Goal: Task Accomplishment & Management: Manage account settings

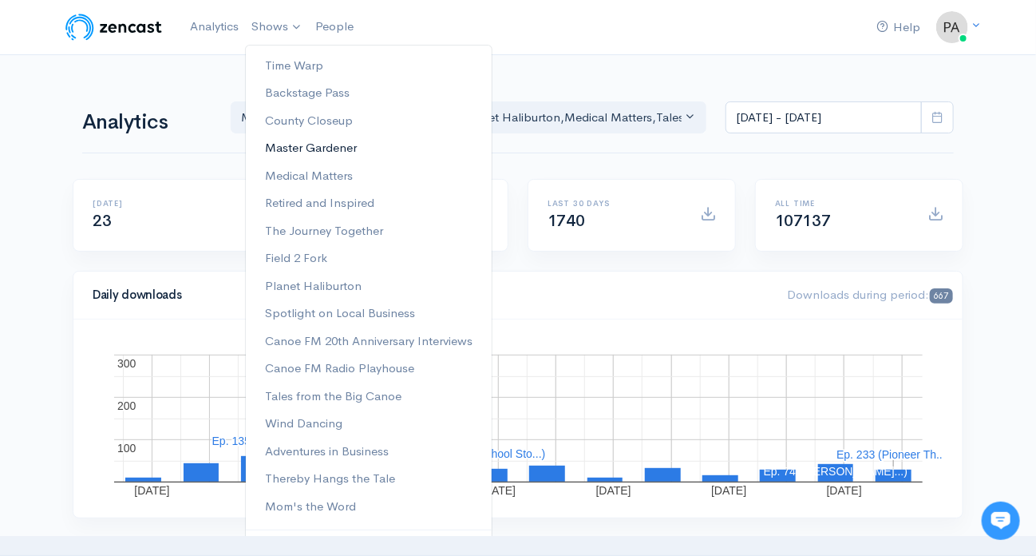
click at [311, 144] on link "Master Gardener" at bounding box center [369, 148] width 246 height 28
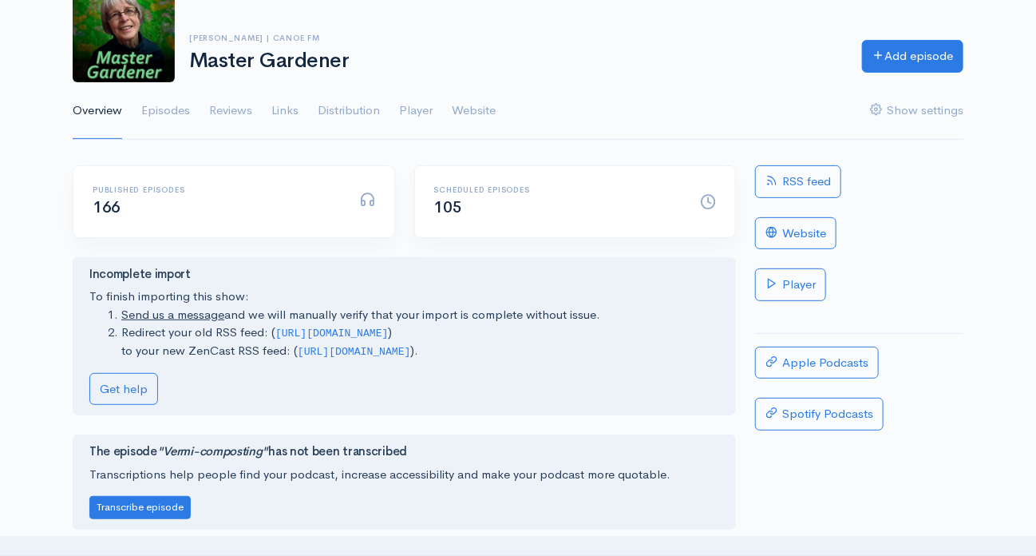
scroll to position [80, 0]
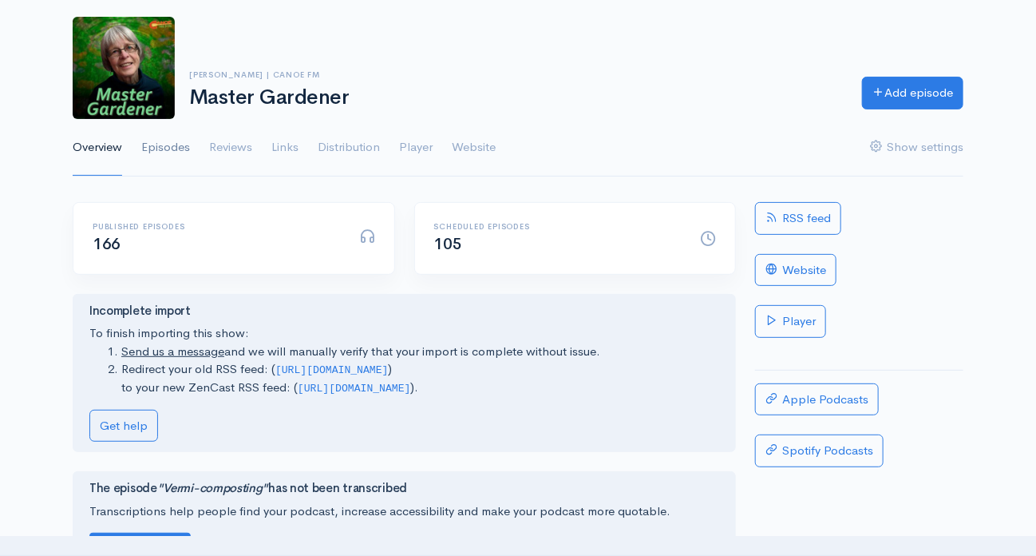
click at [160, 142] on link "Episodes" at bounding box center [165, 147] width 49 height 57
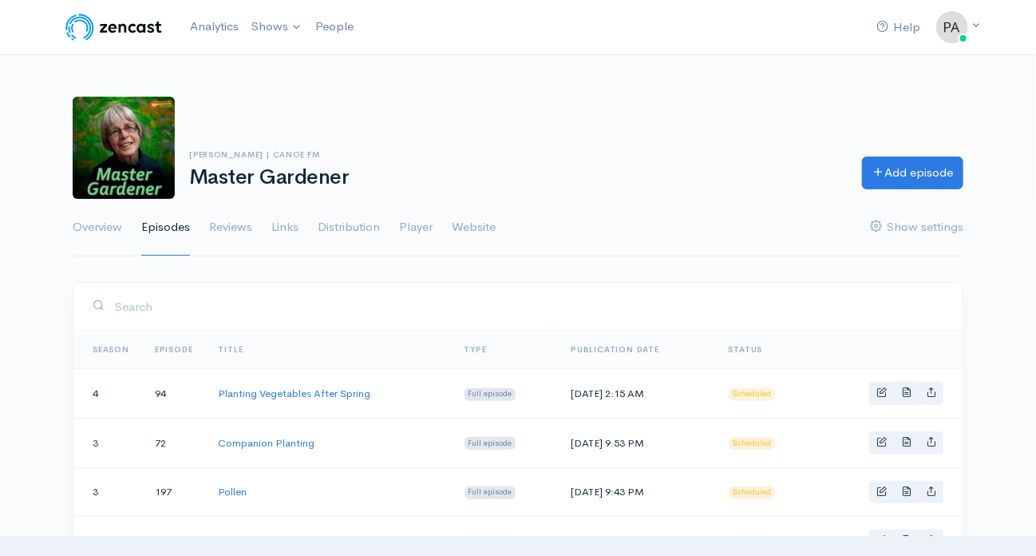
click at [229, 344] on link "Title" at bounding box center [230, 349] width 25 height 10
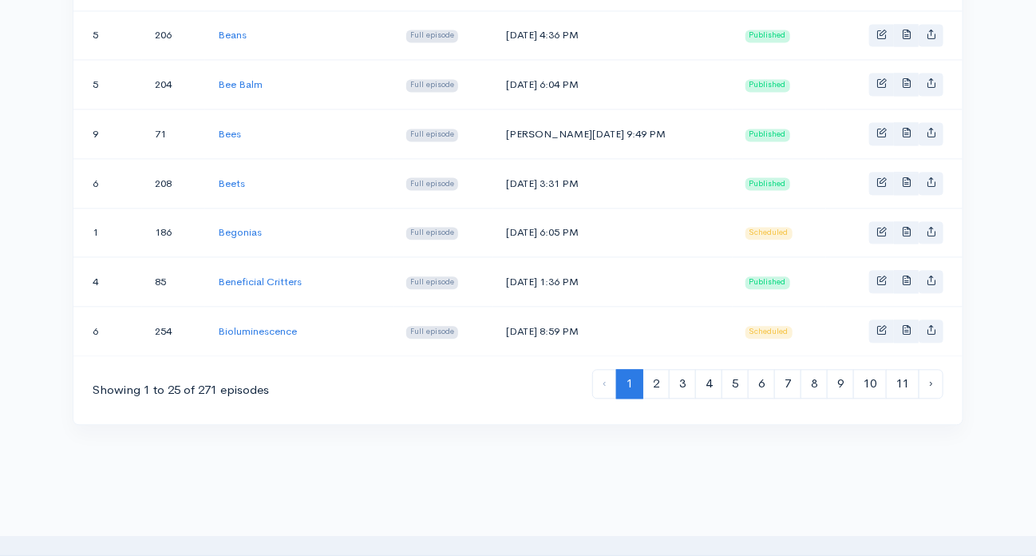
scroll to position [1243, 0]
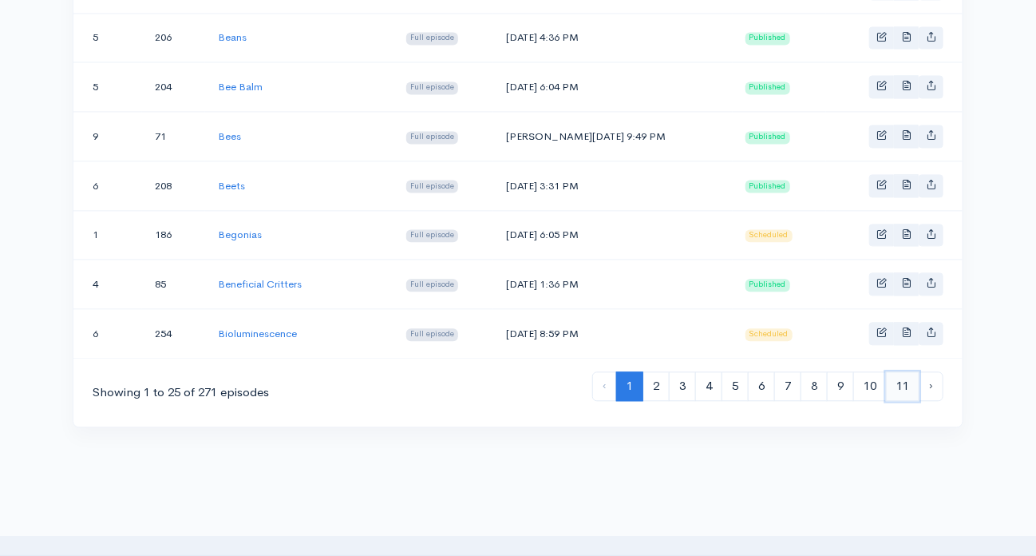
click at [906, 371] on link "11" at bounding box center [903, 386] width 34 height 30
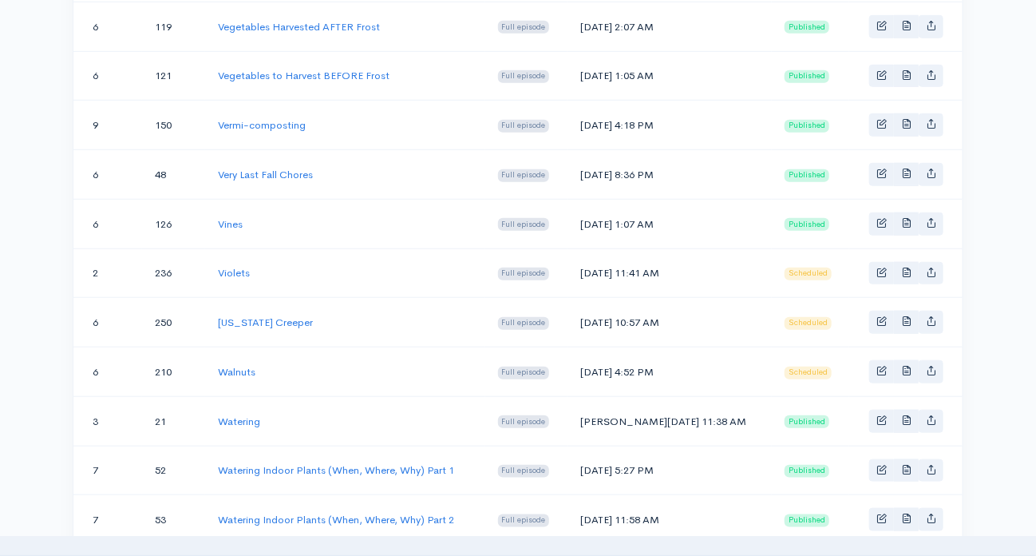
scroll to position [417, 0]
click at [883, 314] on span "Basic example" at bounding box center [881, 319] width 10 height 10
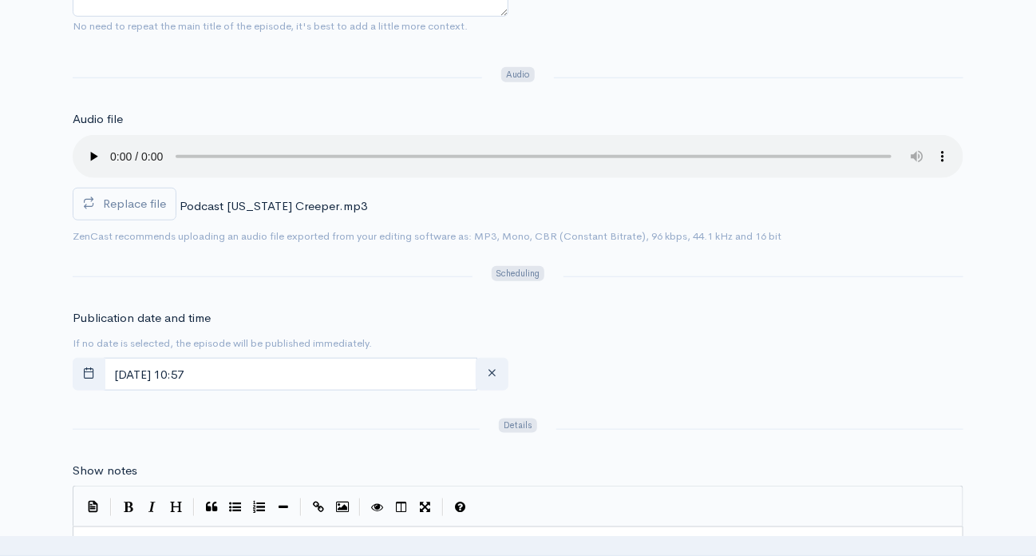
scroll to position [559, 0]
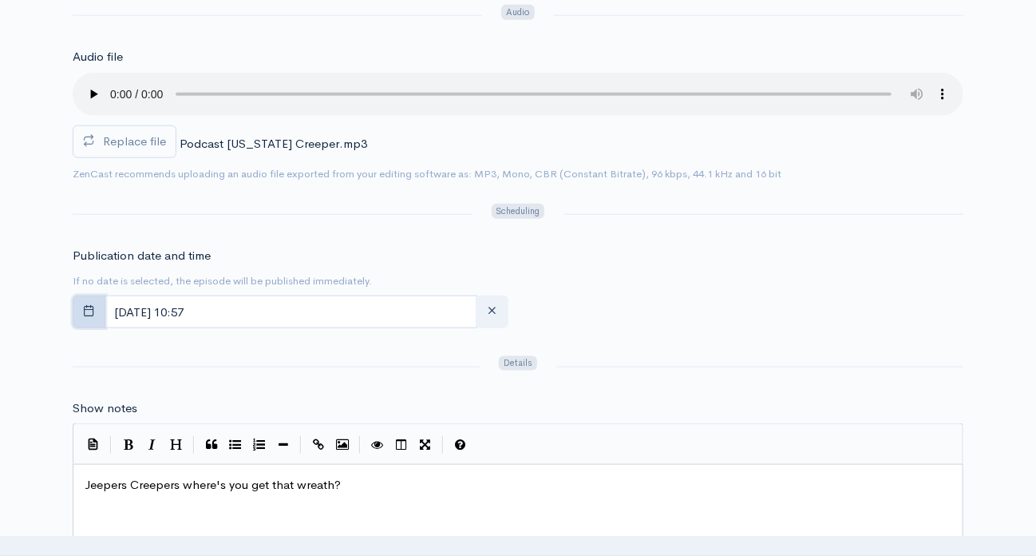
click at [85, 306] on icon "button" at bounding box center [89, 310] width 12 height 12
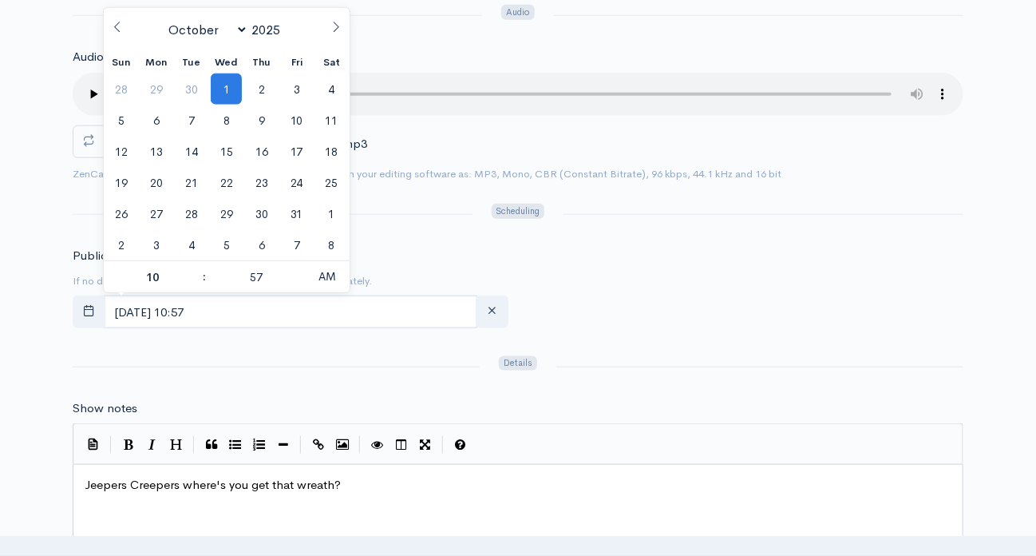
click at [117, 24] on icon at bounding box center [117, 27] width 11 height 11
select select "8"
click at [295, 179] on span "26" at bounding box center [296, 182] width 31 height 31
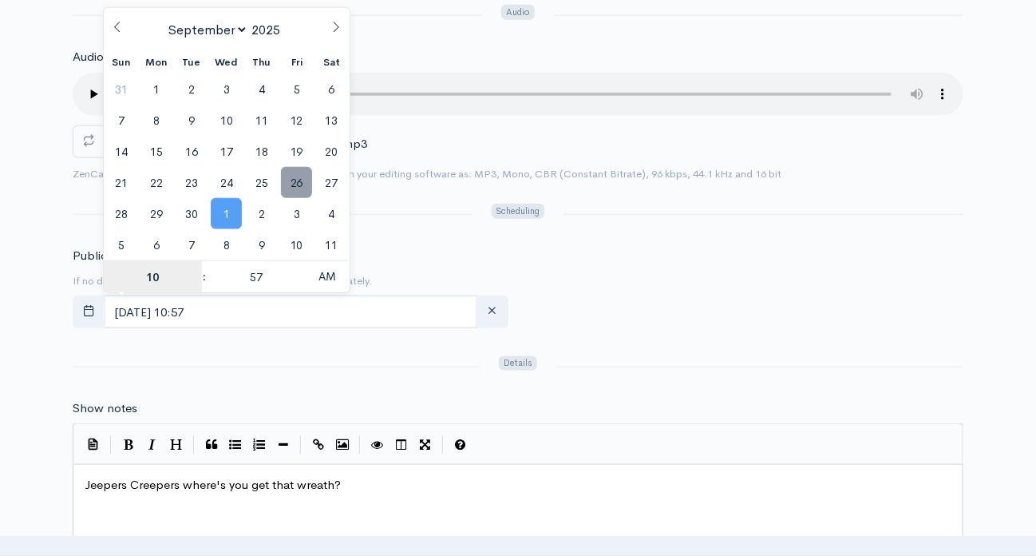
type input "[DATE] 10:57"
click at [619, 329] on div "Publication date and time If no date is selected, the episode will be published…" at bounding box center [518, 291] width 910 height 88
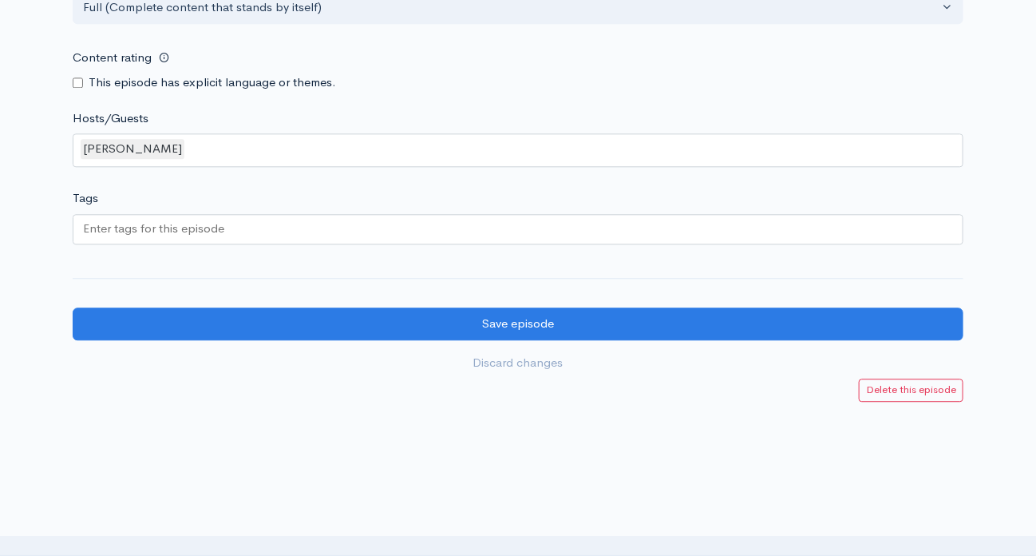
scroll to position [1437, 0]
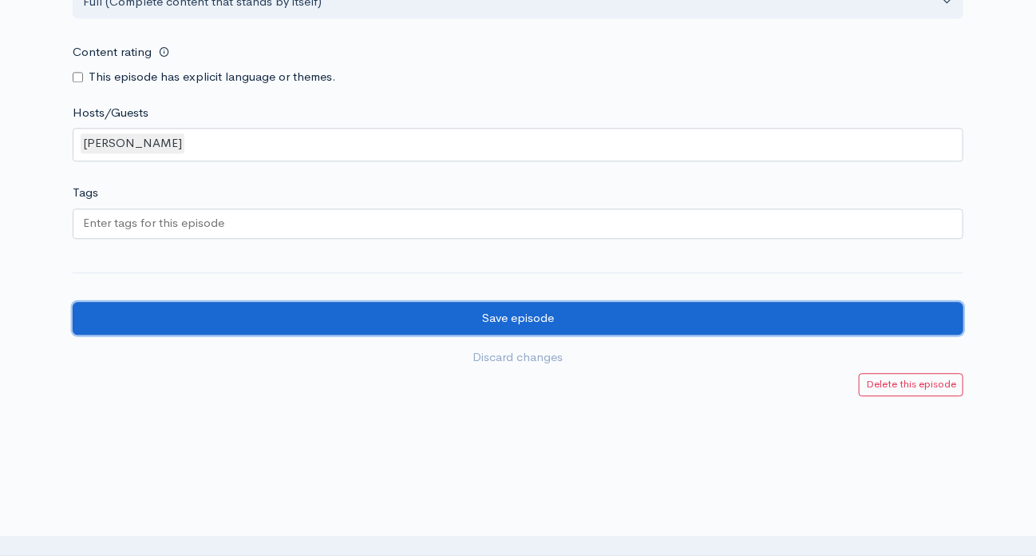
click at [505, 307] on input "Save episode" at bounding box center [518, 318] width 891 height 33
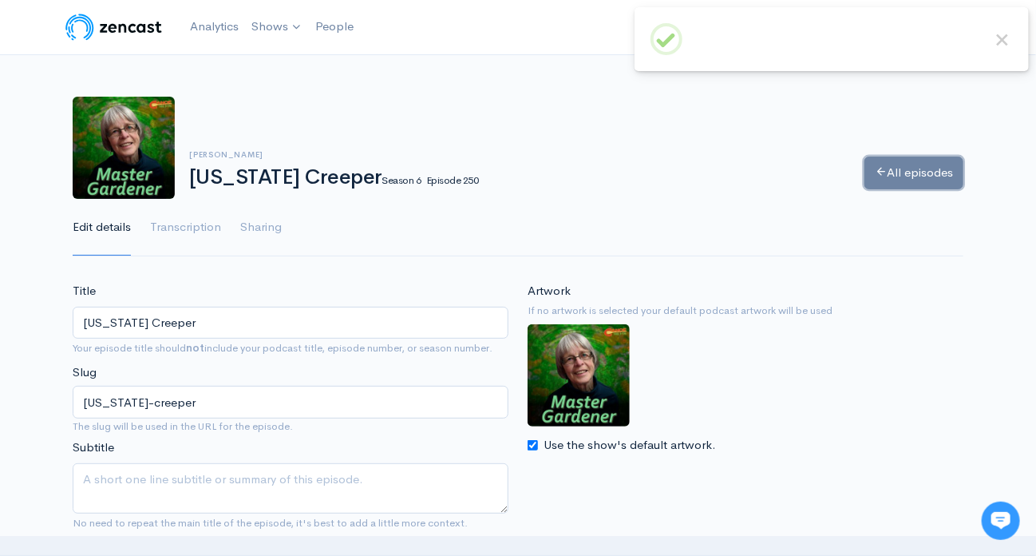
click at [913, 170] on link "All episodes" at bounding box center [913, 172] width 99 height 33
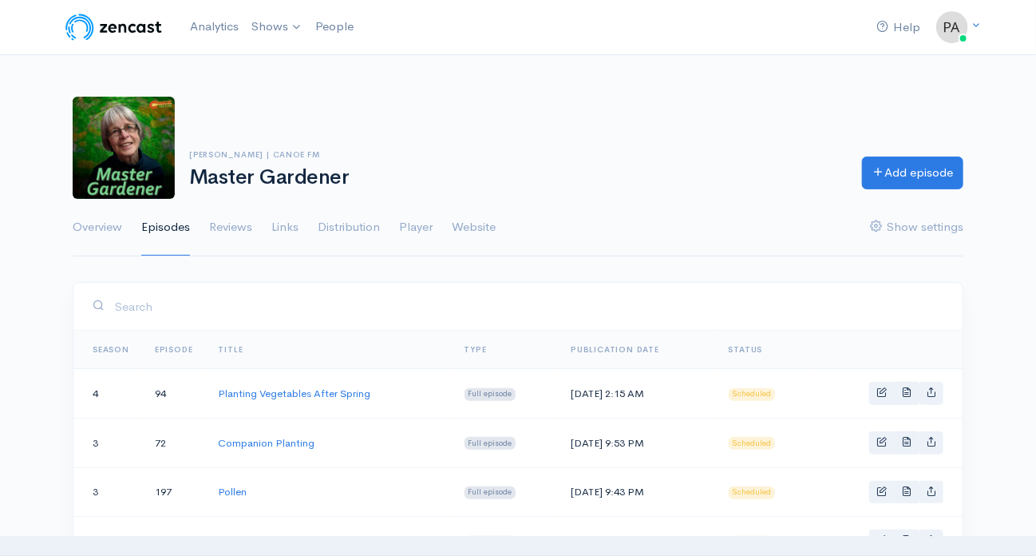
click at [226, 346] on link "Title" at bounding box center [230, 349] width 25 height 10
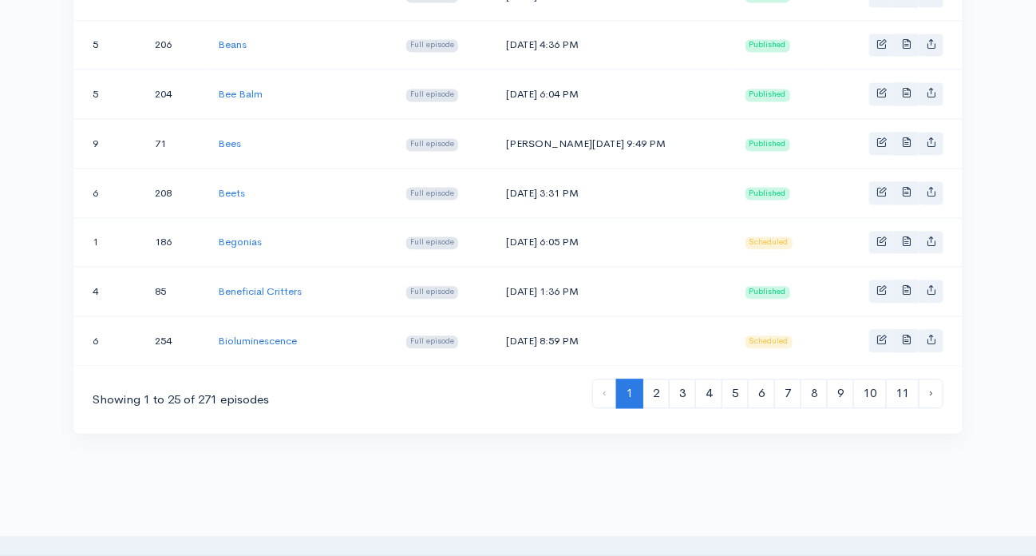
scroll to position [1324, 0]
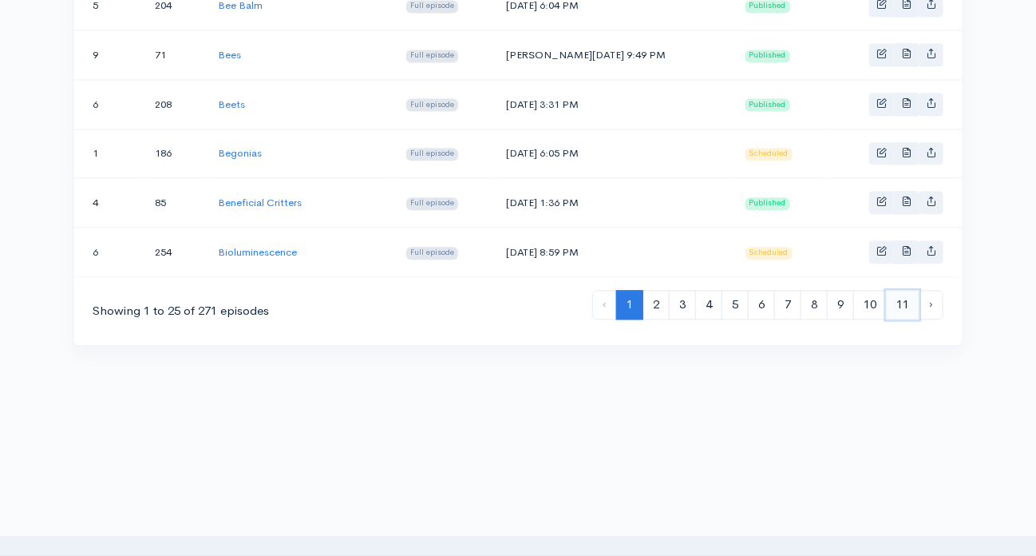
click at [909, 290] on link "11" at bounding box center [903, 305] width 34 height 30
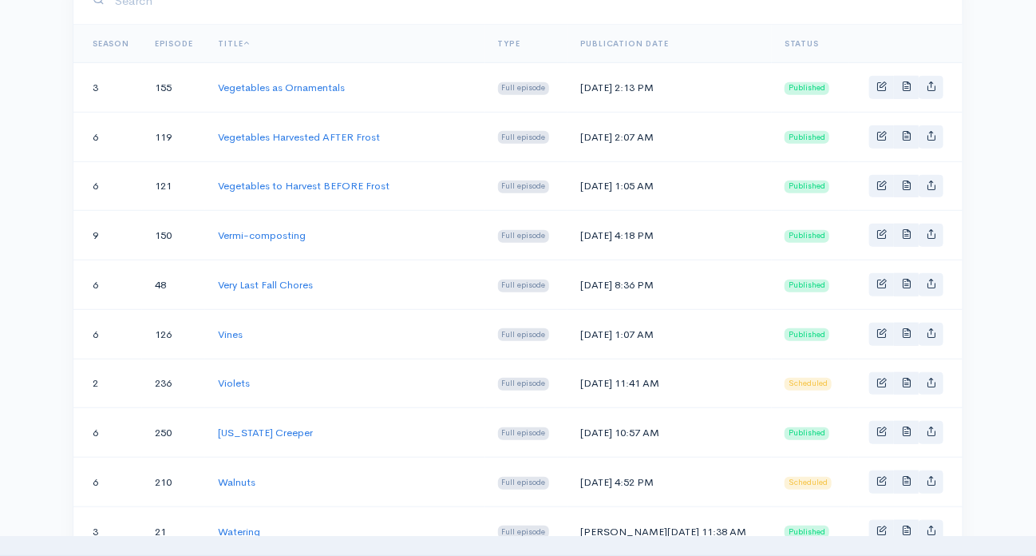
scroll to position [316, 0]
